Goal: Complete application form

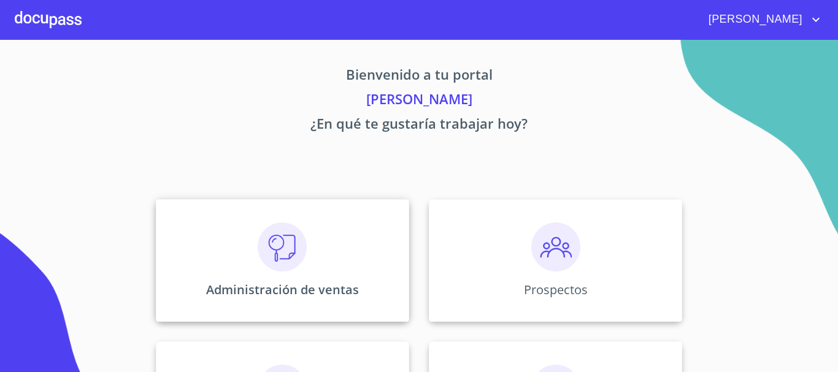
scroll to position [184, 0]
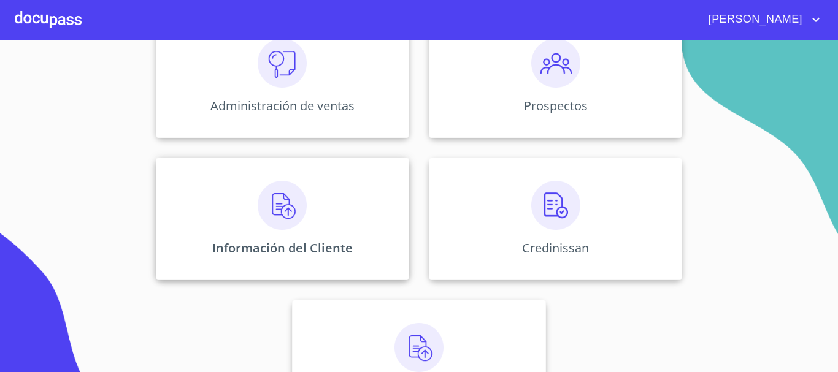
click at [274, 229] on img at bounding box center [282, 205] width 49 height 49
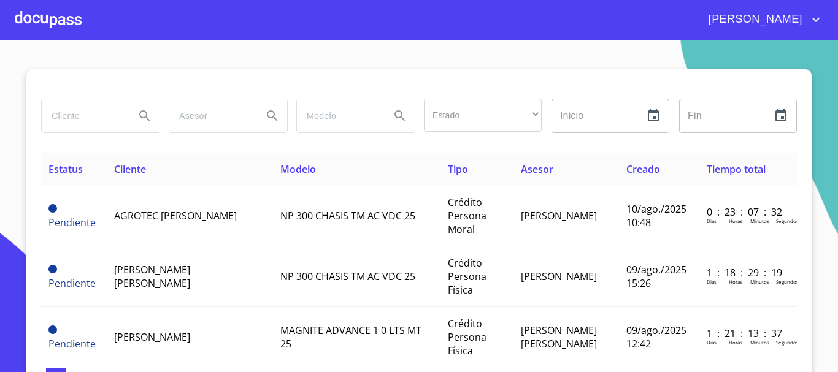
click at [80, 121] on input "search" at bounding box center [83, 115] width 83 height 33
type input "T"
type input "[PERSON_NAME]"
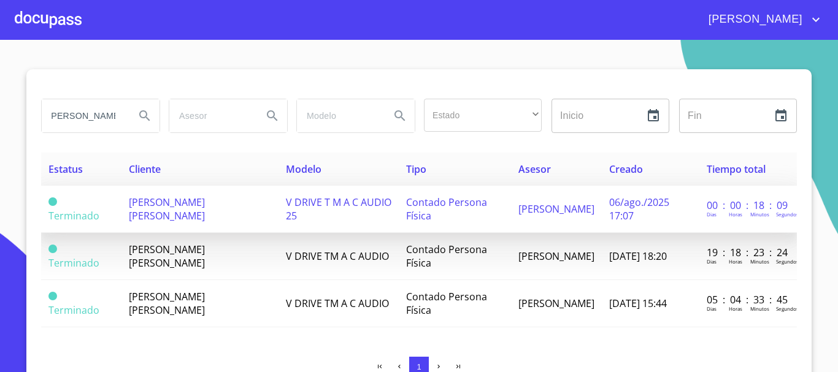
scroll to position [0, 0]
click at [204, 212] on td "[PERSON_NAME] [PERSON_NAME]" at bounding box center [199, 209] width 156 height 47
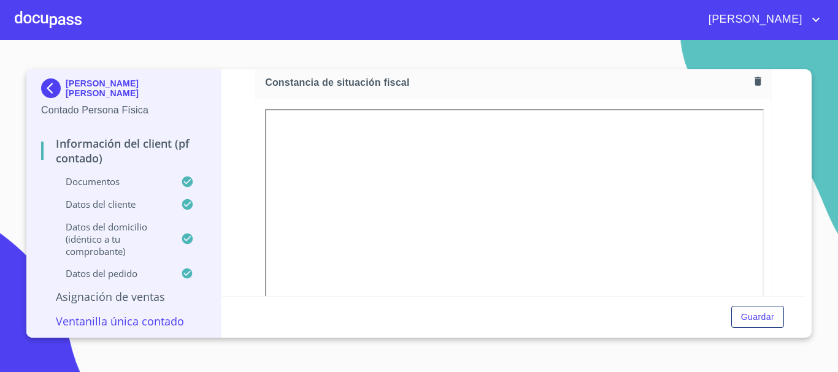
scroll to position [1718, 0]
click at [755, 88] on icon "button" at bounding box center [758, 84] width 7 height 9
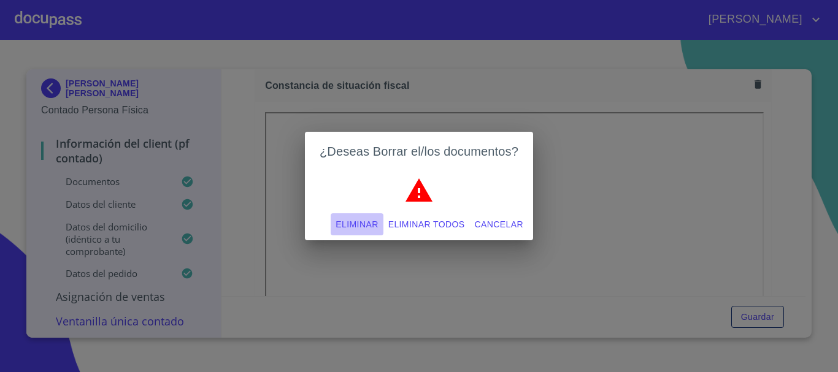
click at [360, 225] on span "Eliminar" at bounding box center [357, 224] width 42 height 15
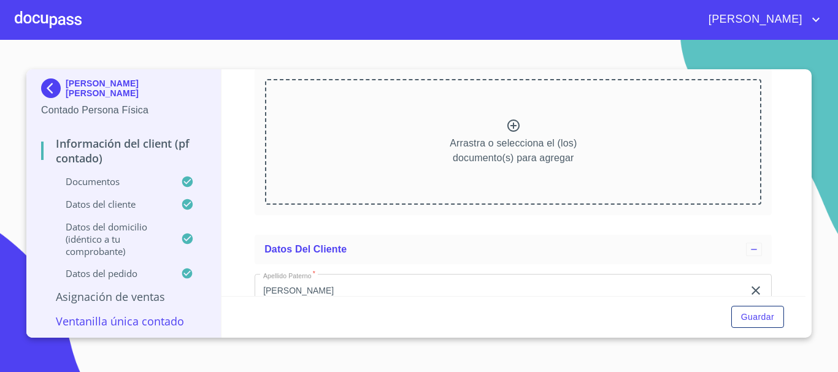
click at [509, 132] on icon at bounding box center [513, 126] width 12 height 12
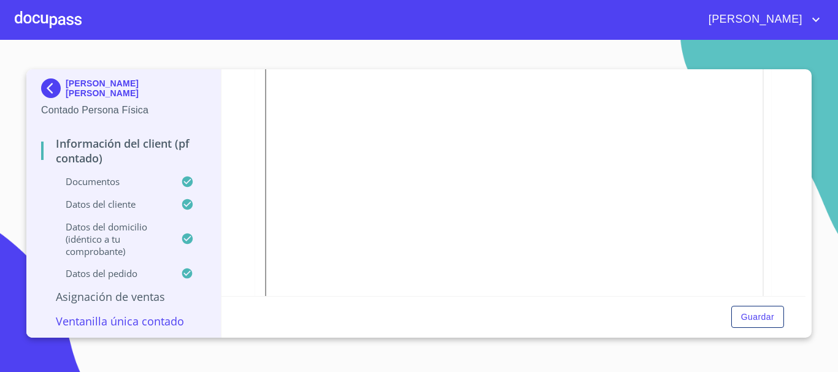
scroll to position [613, 0]
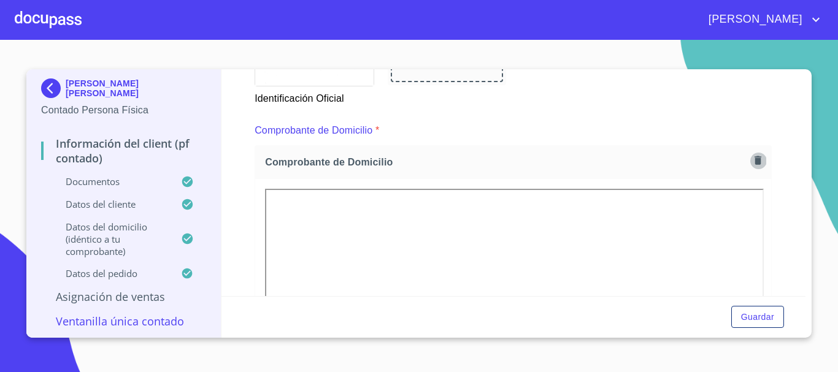
click at [755, 161] on icon "button" at bounding box center [758, 160] width 7 height 9
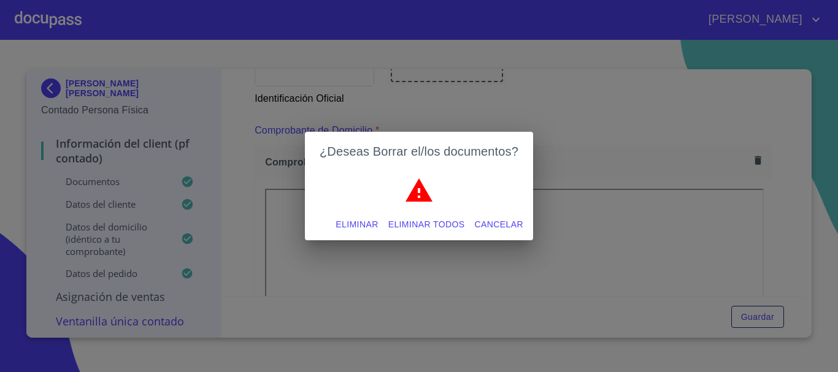
click at [380, 224] on button "Eliminar" at bounding box center [357, 224] width 52 height 23
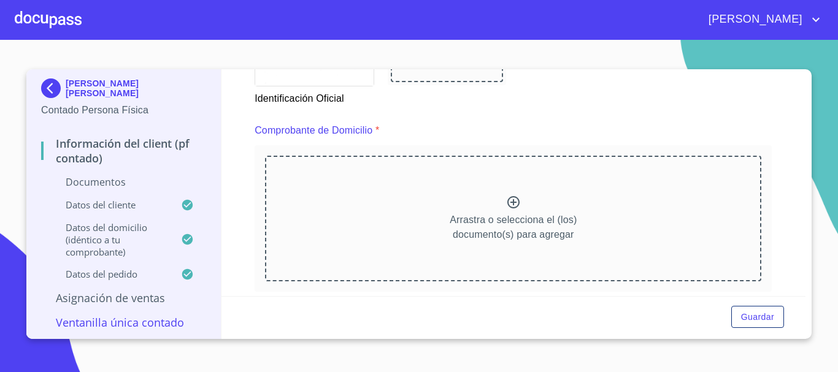
click at [510, 203] on icon at bounding box center [513, 202] width 15 height 15
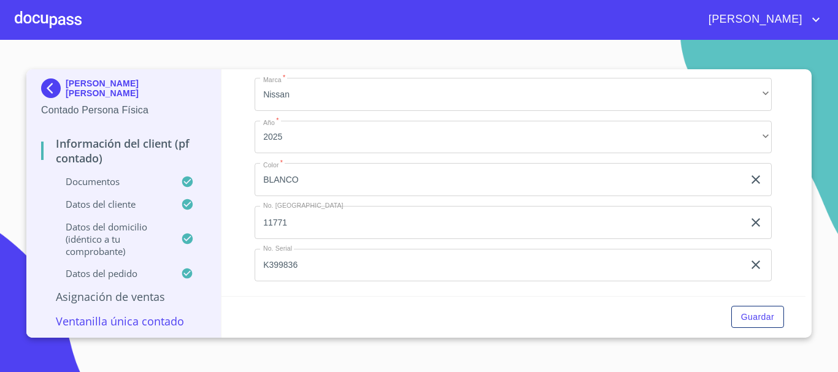
scroll to position [3438, 0]
click at [755, 316] on span "Guardar" at bounding box center [757, 317] width 33 height 15
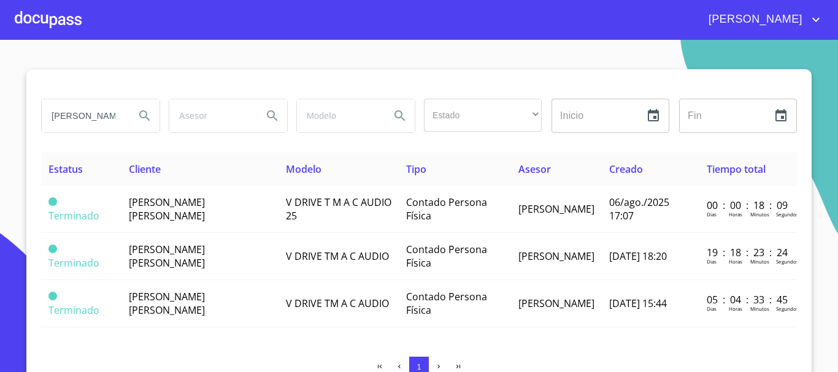
scroll to position [0, 3]
drag, startPoint x: 63, startPoint y: 117, endPoint x: 204, endPoint y: 118, distance: 141.1
click at [204, 118] on div "[PERSON_NAME] Estado ​ ​ Inicio ​ Fin ​" at bounding box center [419, 116] width 766 height 44
click at [69, 115] on input "search" at bounding box center [83, 115] width 83 height 33
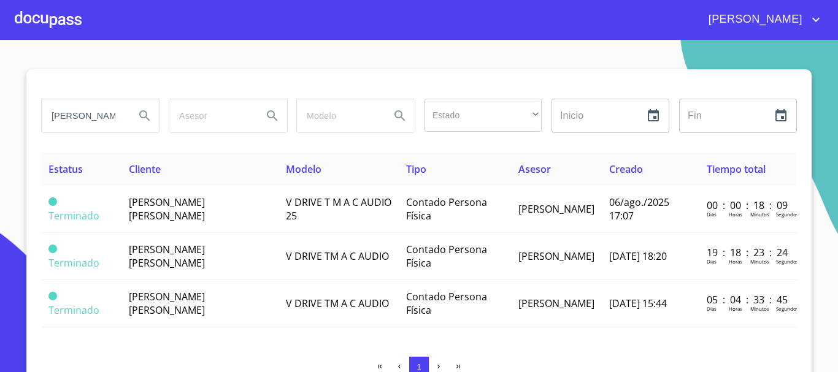
type input "[PERSON_NAME] [PERSON_NAME]"
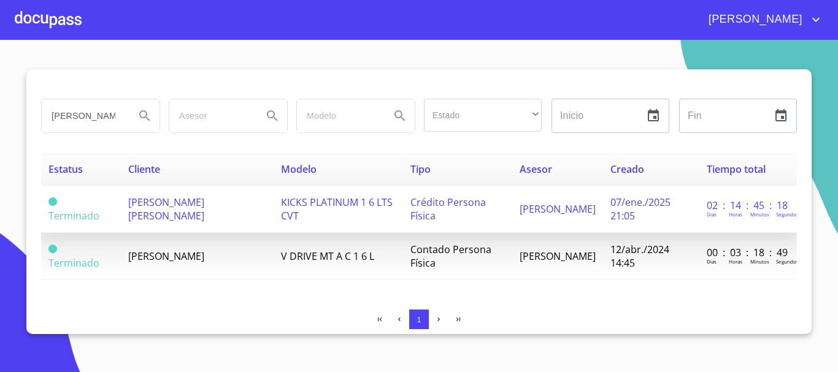
click at [238, 210] on td "[PERSON_NAME] [PERSON_NAME]" at bounding box center [197, 209] width 153 height 47
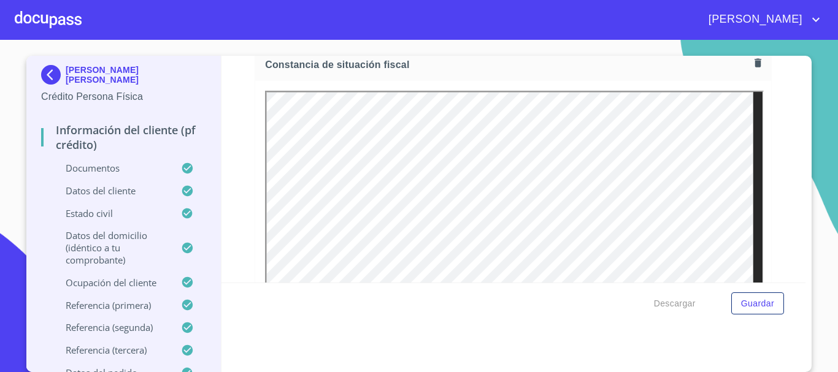
scroll to position [3661, 0]
